Goal: Task Accomplishment & Management: Use online tool/utility

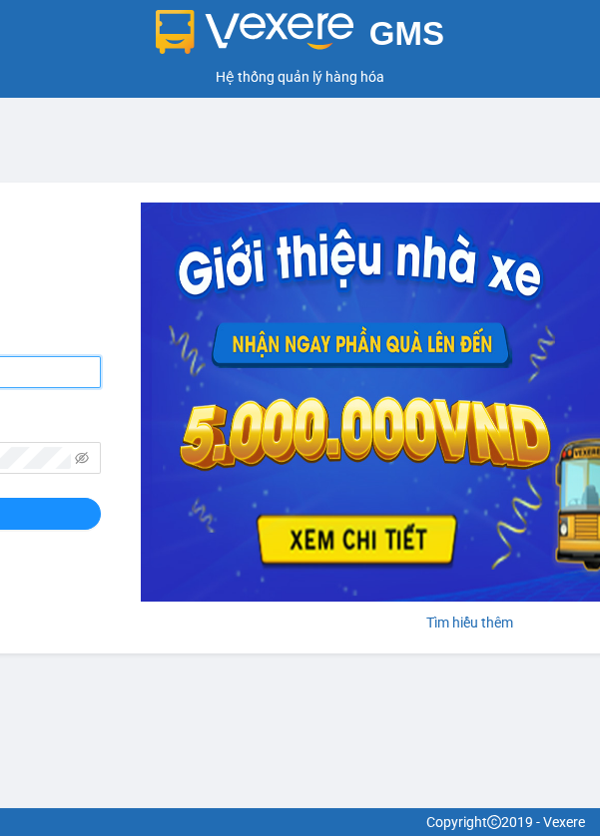
type input "quanly.cargobus"
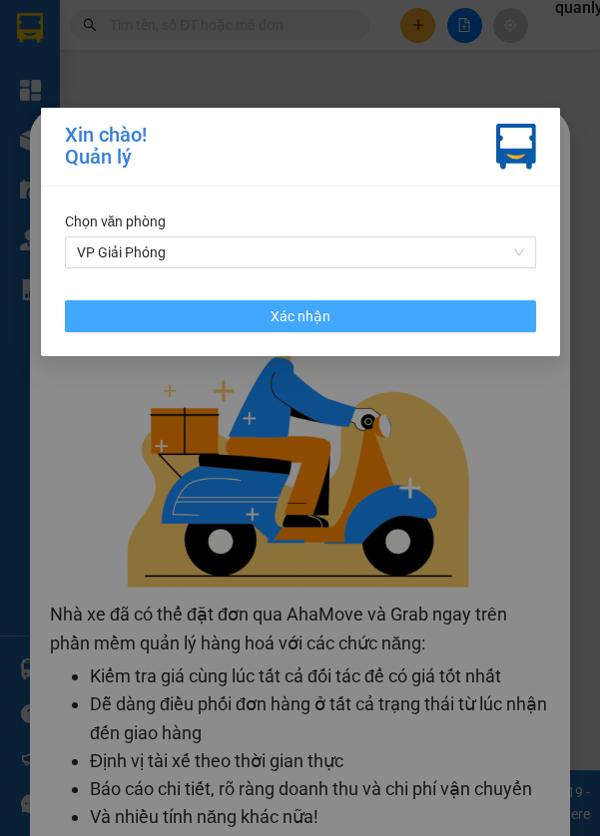
click at [460, 319] on button "Xác nhận" at bounding box center [300, 316] width 471 height 32
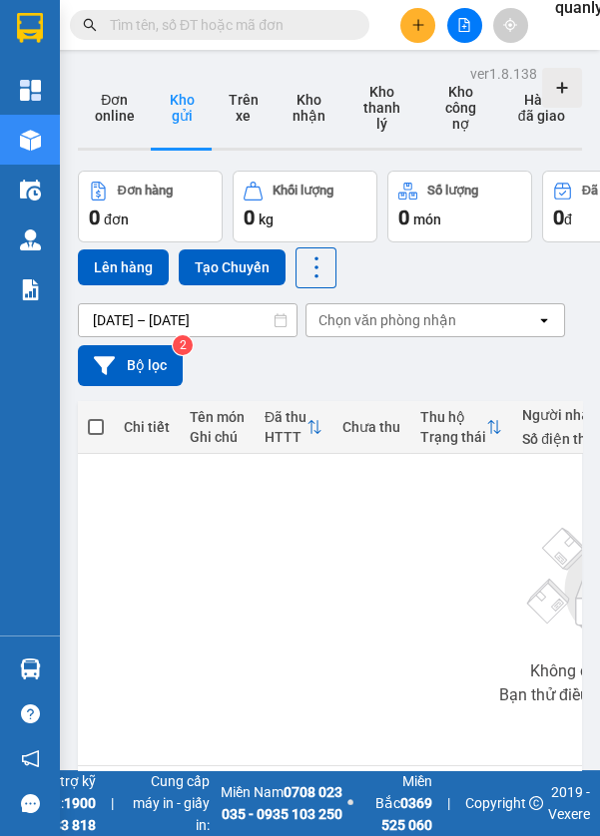
click at [476, 27] on button at bounding box center [464, 25] width 35 height 35
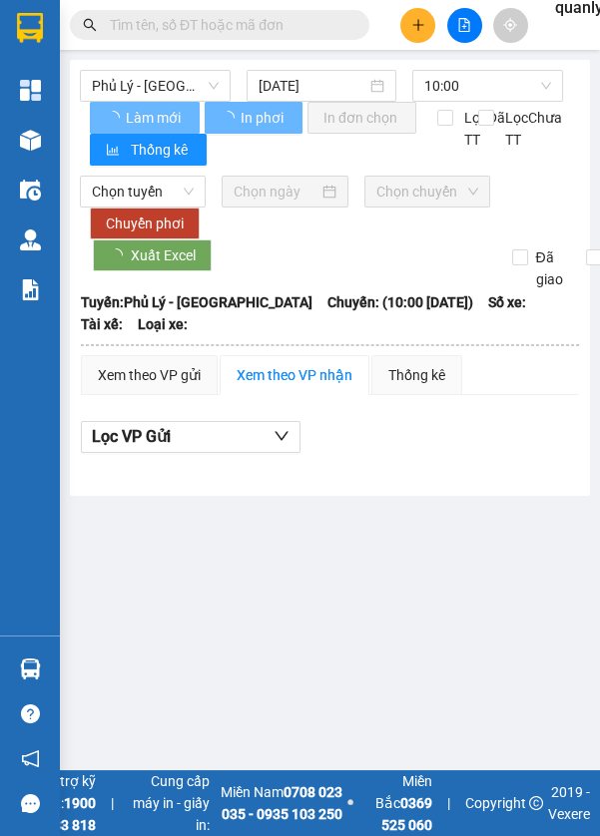
click at [154, 81] on span "Phủ Lý - Hà Nội" at bounding box center [155, 86] width 127 height 30
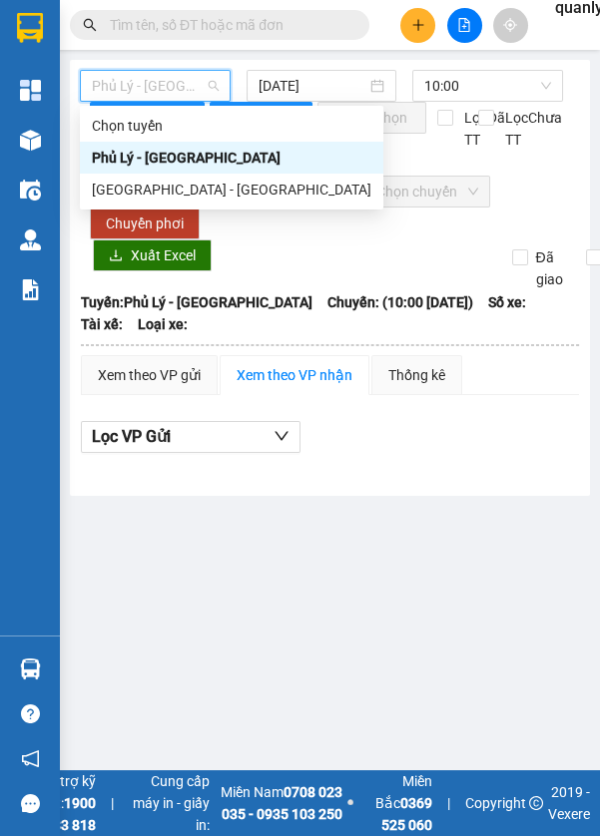
click at [159, 184] on div "Hà Nội - Phủ Lý" at bounding box center [231, 190] width 279 height 22
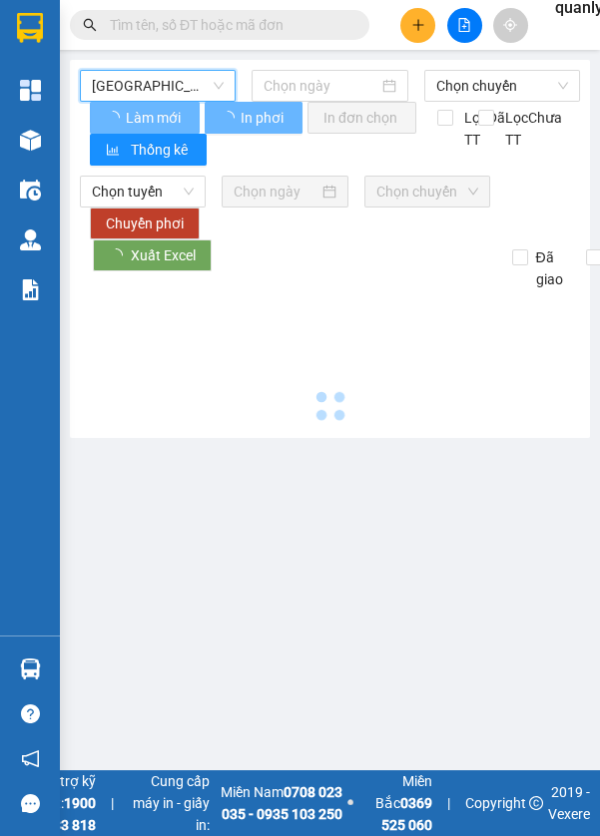
type input "13/08/2025"
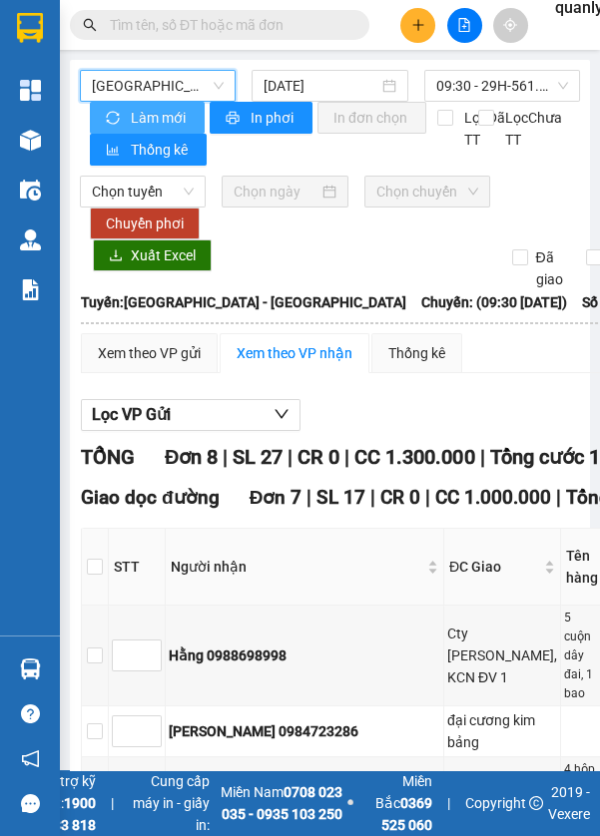
click at [145, 109] on span "Làm mới" at bounding box center [160, 118] width 58 height 22
click at [161, 114] on span "Làm mới" at bounding box center [160, 118] width 58 height 22
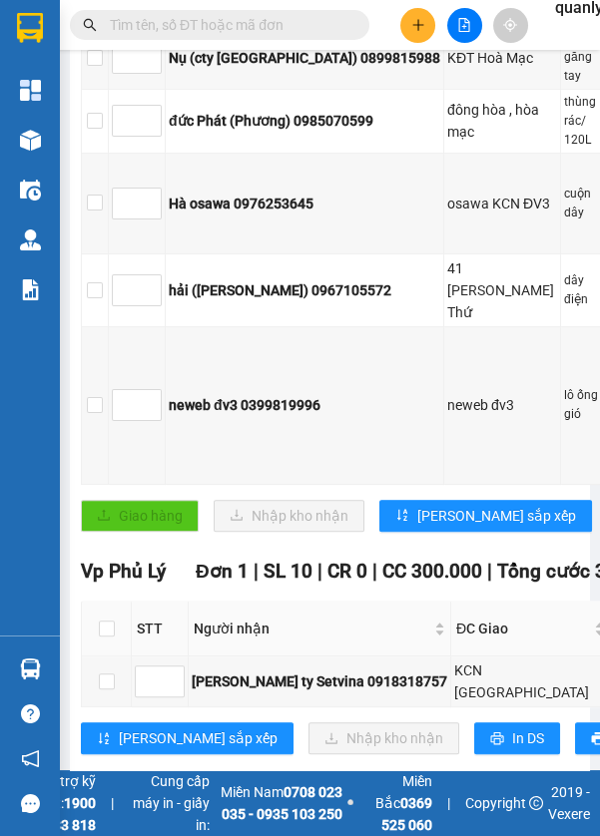
scroll to position [780, 0]
